Goal: Complete application form: Complete application form

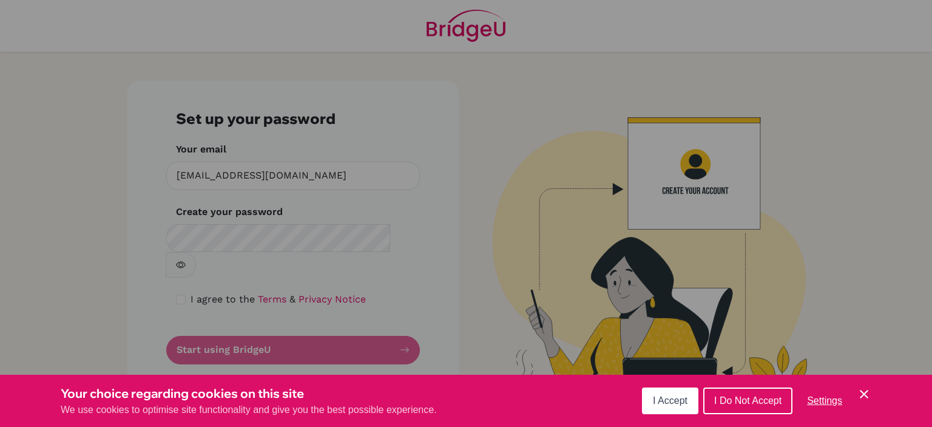
click at [228, 232] on div "Cookie Preferences" at bounding box center [466, 213] width 932 height 427
drag, startPoint x: 225, startPoint y: 252, endPoint x: 238, endPoint y: 228, distance: 27.4
click at [226, 248] on div "Cookie Preferences" at bounding box center [466, 213] width 932 height 427
click at [238, 228] on div "Cookie Preferences" at bounding box center [466, 213] width 932 height 427
drag, startPoint x: 575, startPoint y: 89, endPoint x: 558, endPoint y: 89, distance: 17.0
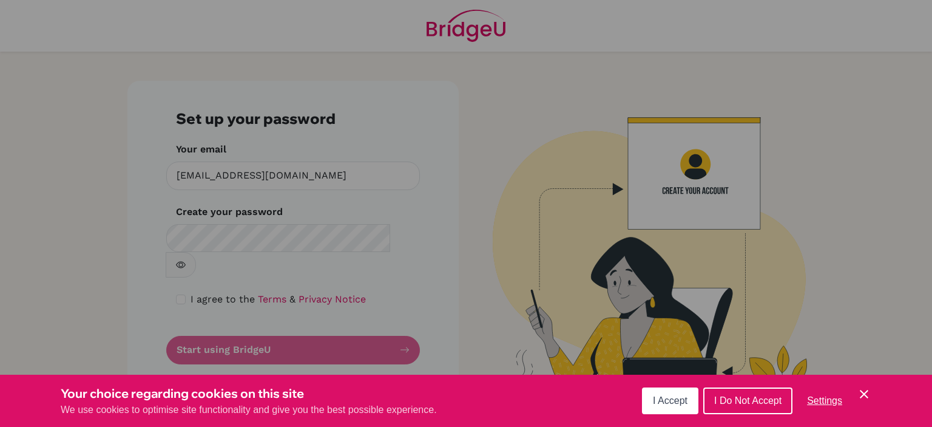
click at [564, 89] on div "Cookie Preferences" at bounding box center [466, 213] width 932 height 427
drag, startPoint x: 183, startPoint y: 252, endPoint x: 209, endPoint y: 235, distance: 31.5
click at [192, 246] on div "Cookie Preferences" at bounding box center [466, 213] width 932 height 427
drag, startPoint x: 209, startPoint y: 235, endPoint x: 221, endPoint y: 234, distance: 12.2
click at [215, 234] on div "Cookie Preferences" at bounding box center [466, 213] width 932 height 427
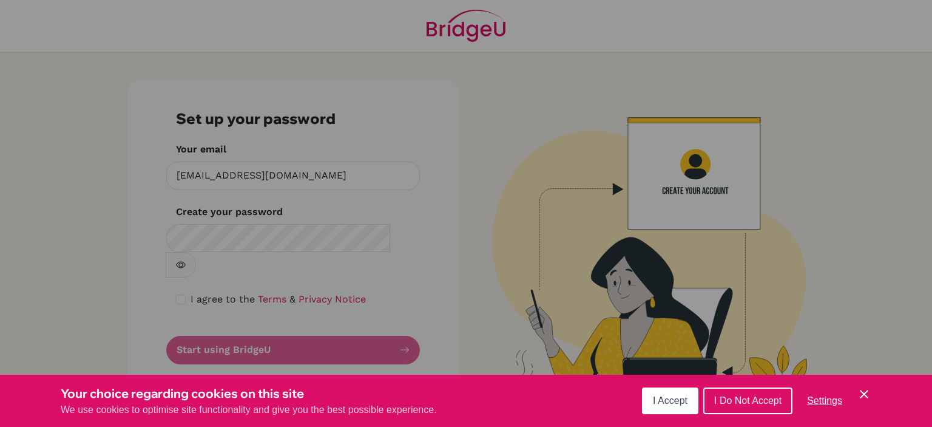
click at [223, 327] on div "Cookie Preferences" at bounding box center [466, 213] width 932 height 427
click at [652, 402] on button "I Accept" at bounding box center [670, 400] width 56 height 27
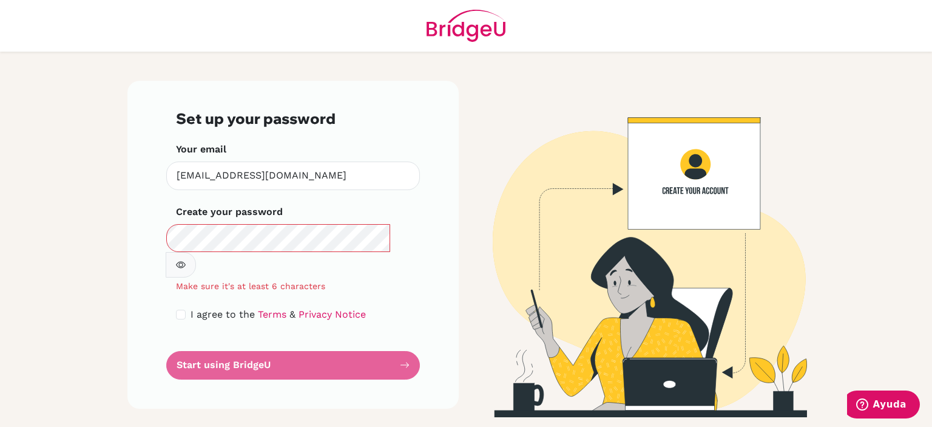
click at [166, 235] on div "Make sure it's at least 6 characters" at bounding box center [293, 258] width 254 height 69
click at [142, 232] on div "Set up your password Your email malfaro@happydaysfreedom.com Invalid email Crea…" at bounding box center [292, 245] width 331 height 328
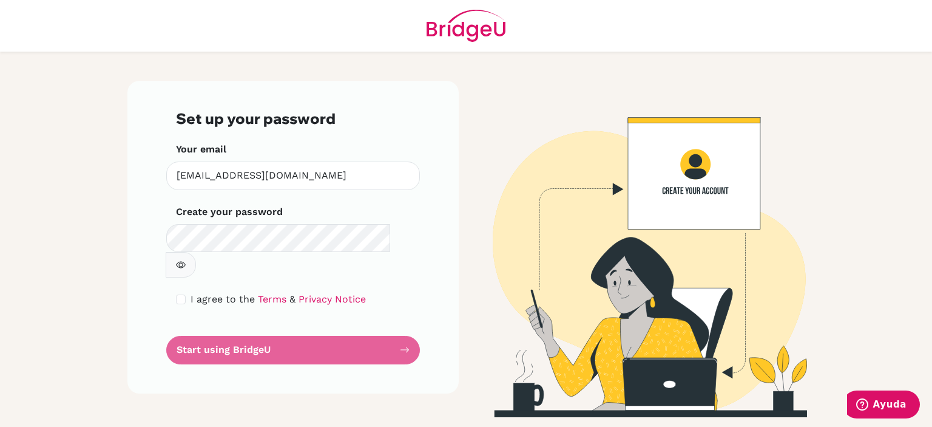
click at [196, 252] on button "button" at bounding box center [181, 264] width 30 height 25
click at [186, 292] on div "I agree to the Terms & Privacy Notice" at bounding box center [293, 299] width 234 height 15
click at [183, 294] on input "checkbox" at bounding box center [181, 299] width 10 height 10
checkbox input "true"
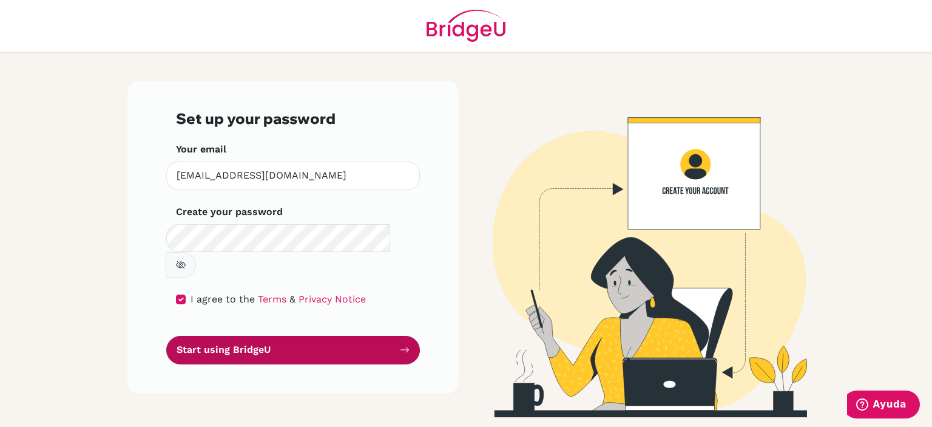
click at [274, 336] on button "Start using BridgeU" at bounding box center [293, 350] width 254 height 29
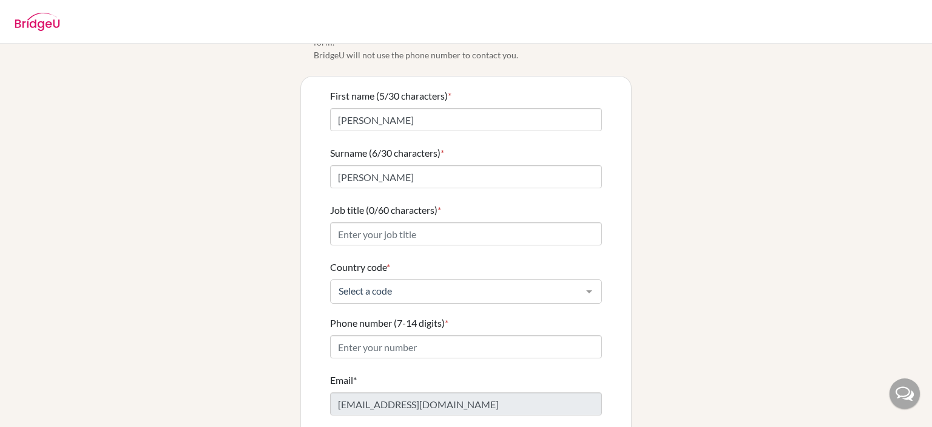
scroll to position [115, 0]
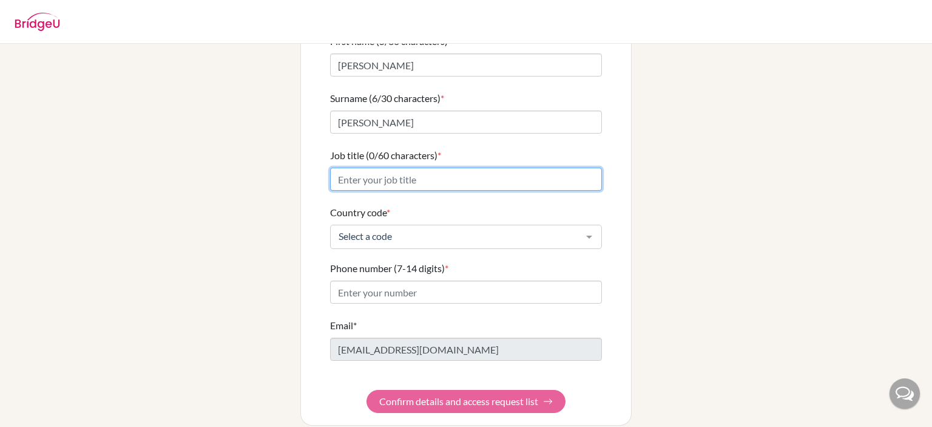
click at [353, 167] on input "Job title (0/60 characters) *" at bounding box center [466, 178] width 272 height 23
type input "Directora"
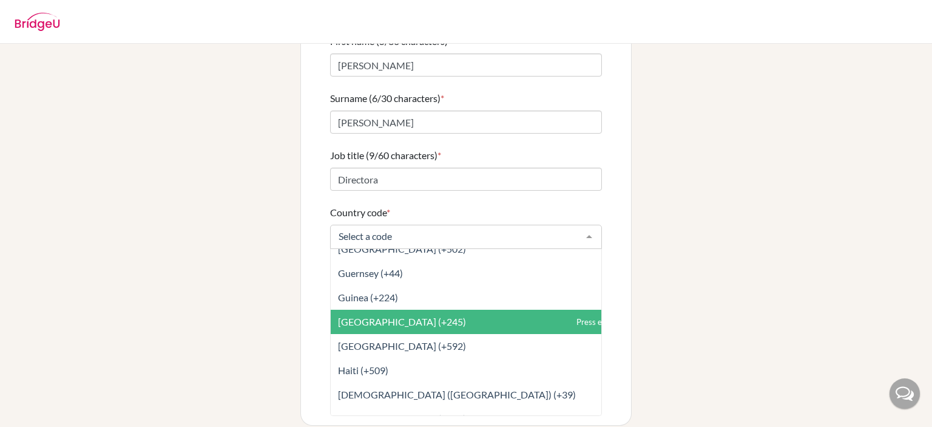
scroll to position [2185, 0]
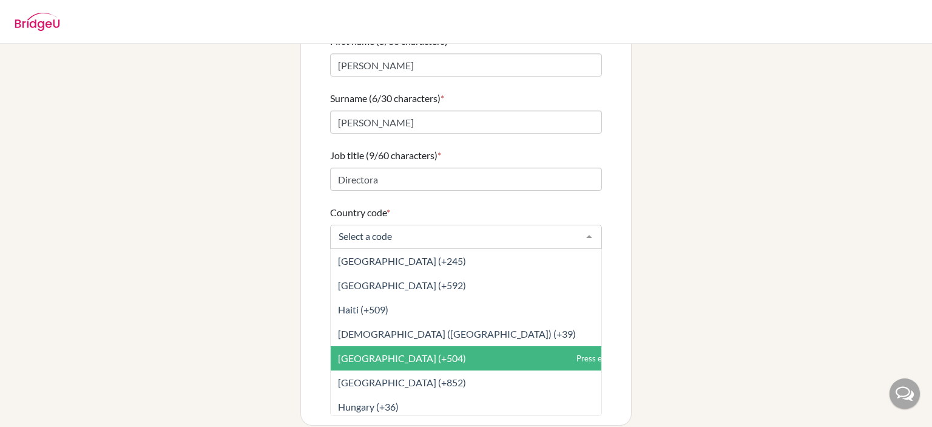
click at [358, 352] on span "[GEOGRAPHIC_DATA] (+504)" at bounding box center [402, 358] width 128 height 12
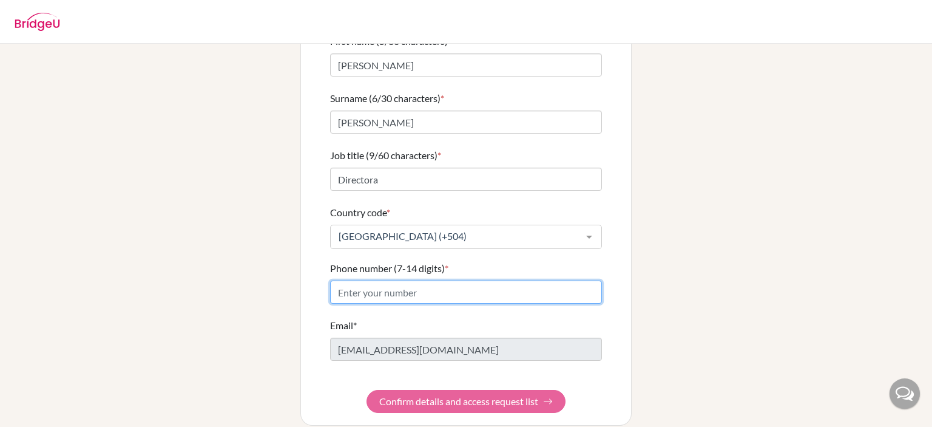
click at [360, 283] on input "Phone number (7-14 digits) *" at bounding box center [466, 291] width 272 height 23
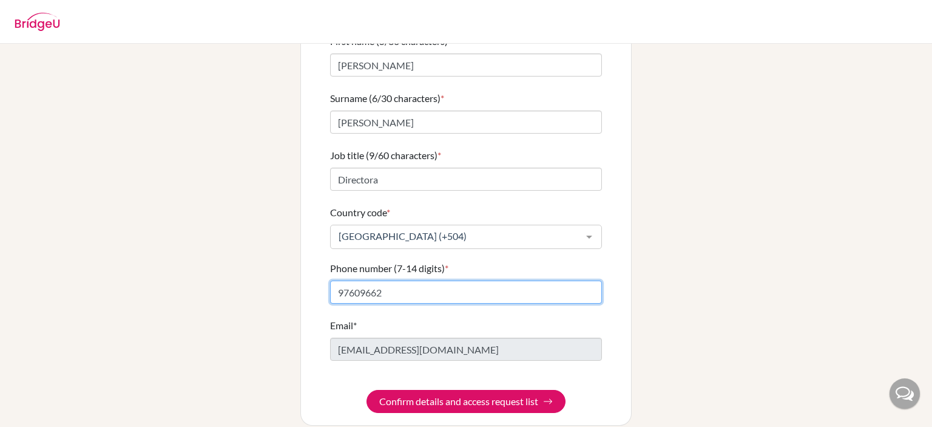
type input "97609662"
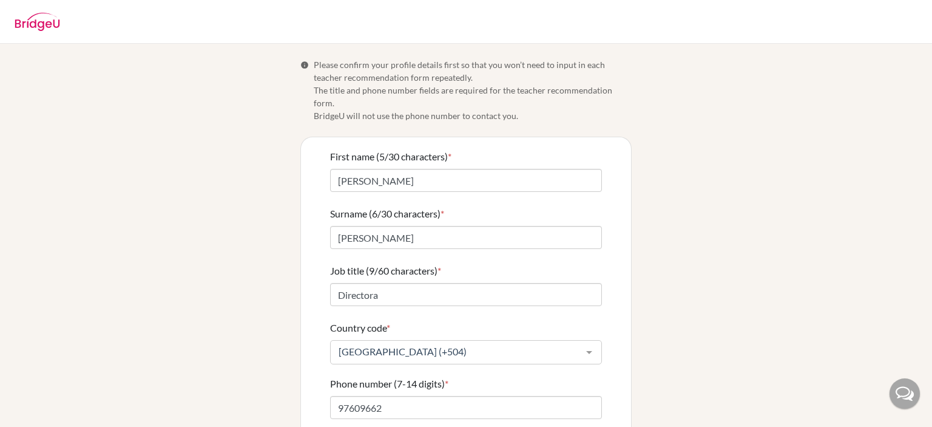
scroll to position [61, 0]
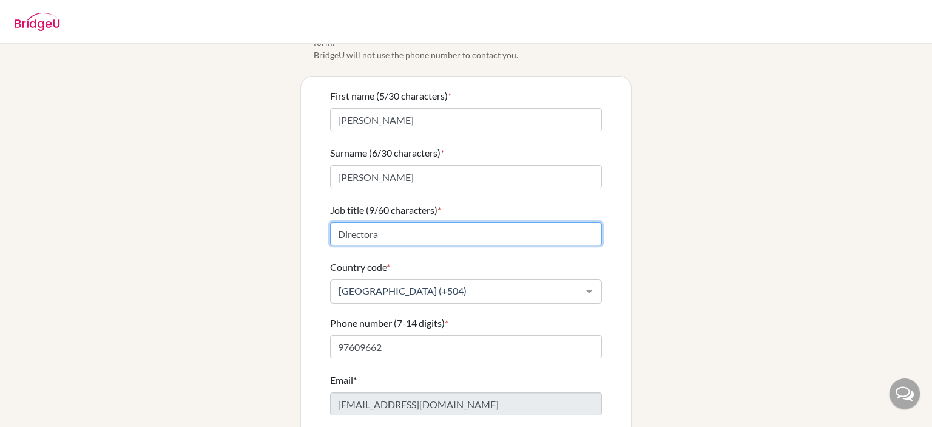
click at [378, 223] on input "Directora" at bounding box center [466, 233] width 272 height 23
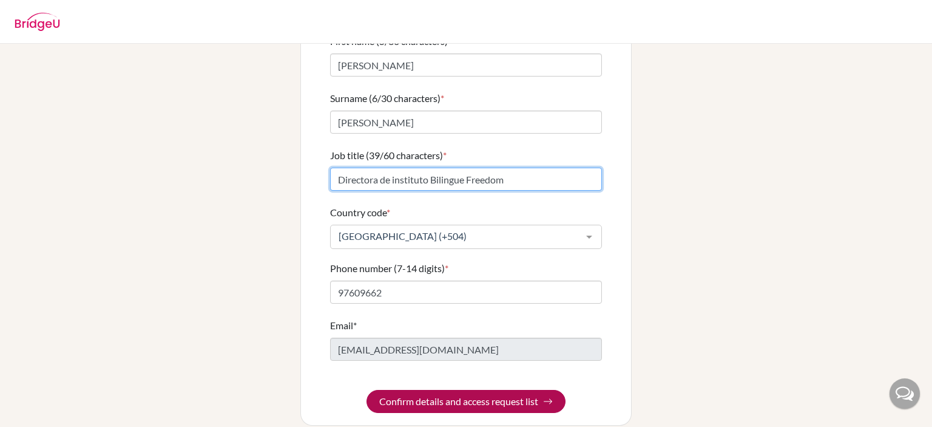
type input "Directora de instituto Bilingue Freedom"
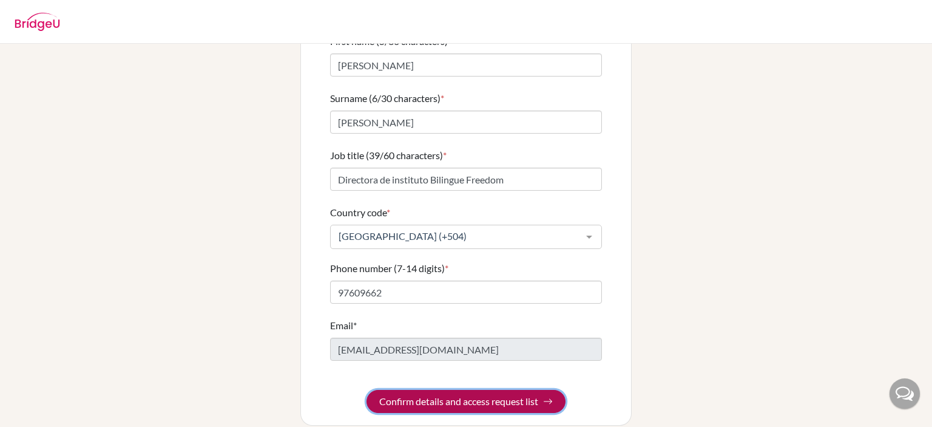
click at [547, 396] on img "submit" at bounding box center [548, 401] width 10 height 10
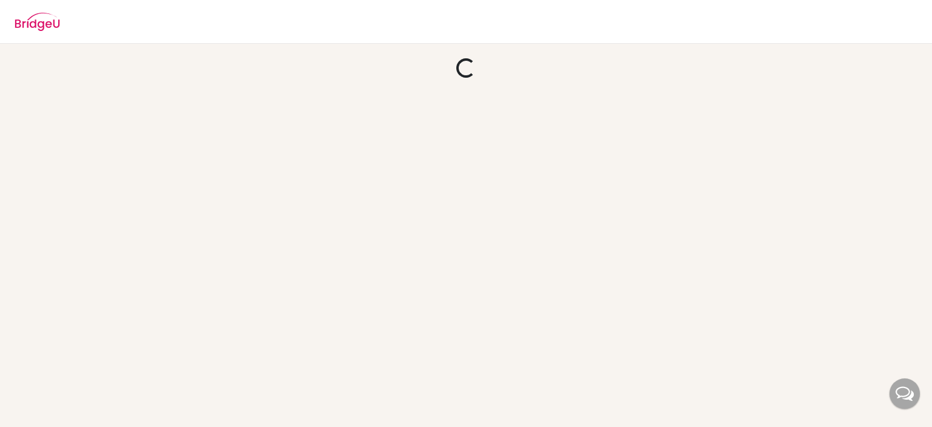
scroll to position [0, 0]
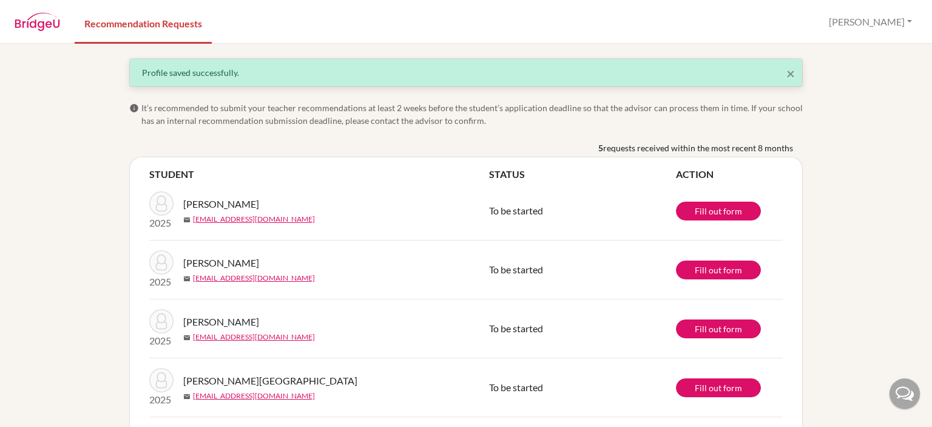
scroll to position [72, 0]
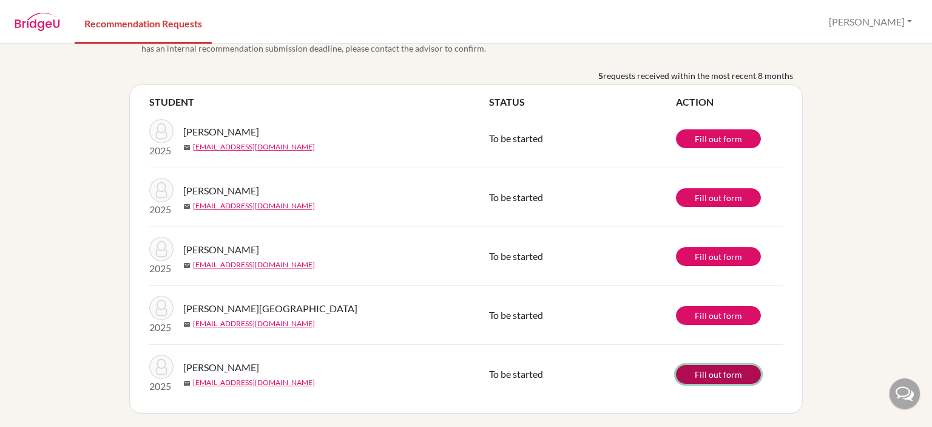
click at [715, 375] on link "Fill out form" at bounding box center [718, 374] width 85 height 19
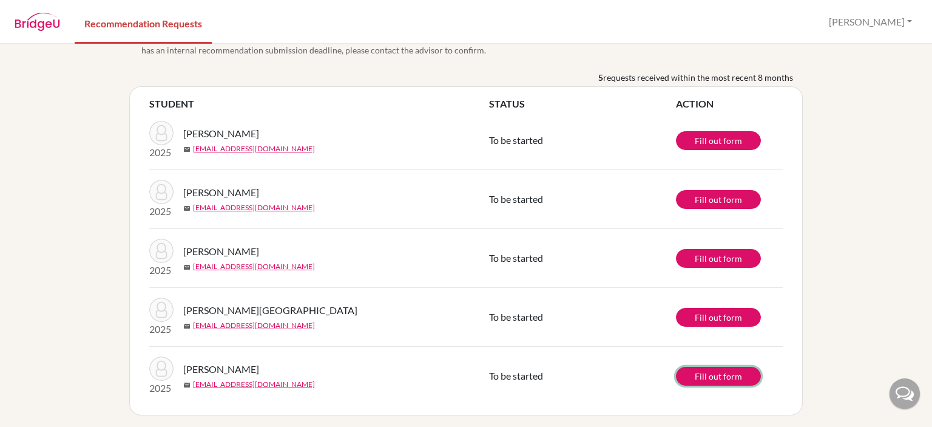
scroll to position [71, 0]
